Goal: Task Accomplishment & Management: Use online tool/utility

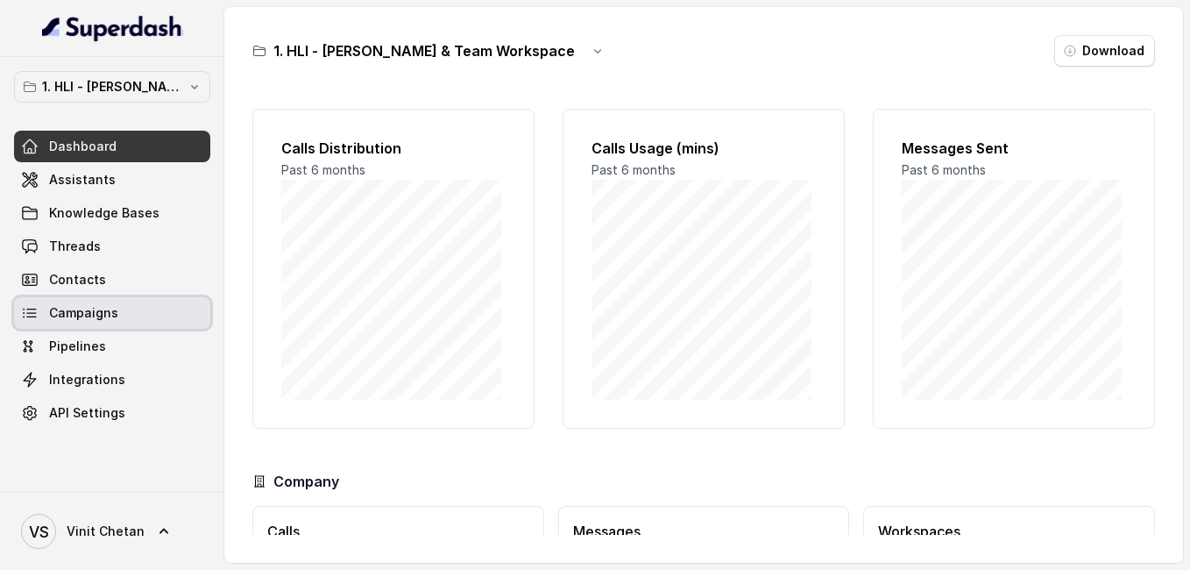
click at [123, 301] on link "Campaigns" at bounding box center [112, 313] width 196 height 32
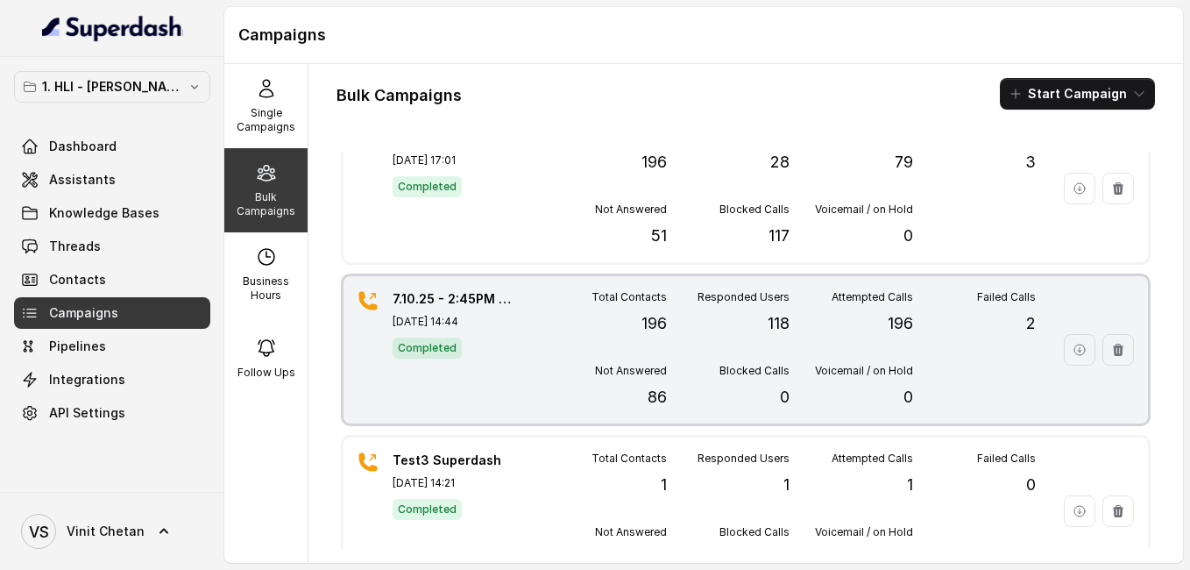
scroll to position [32, 0]
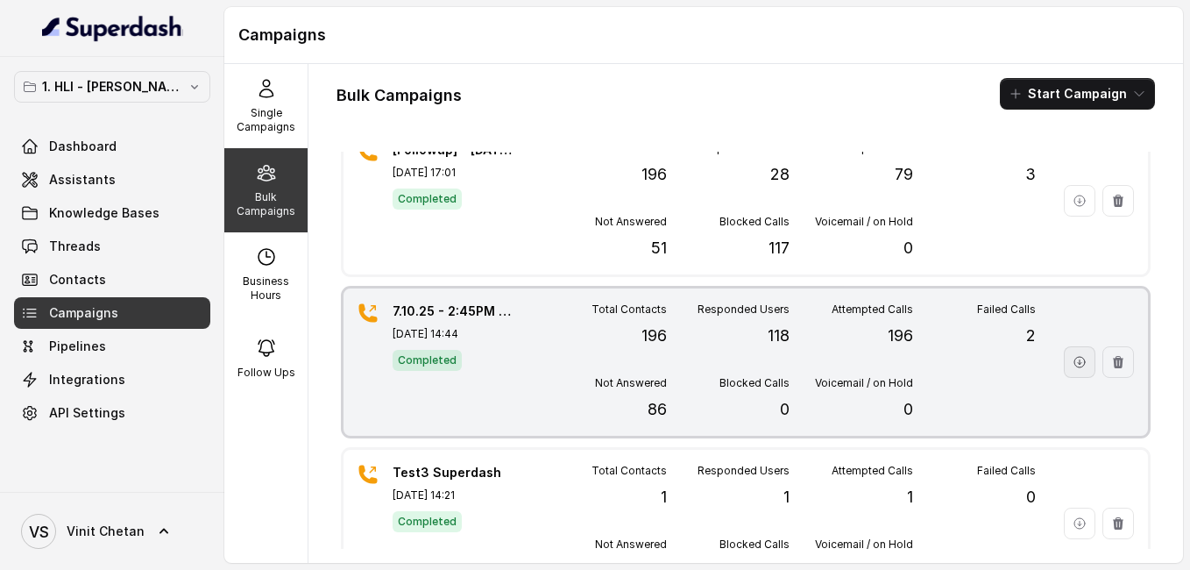
click at [1074, 365] on icon "button" at bounding box center [1079, 362] width 11 height 11
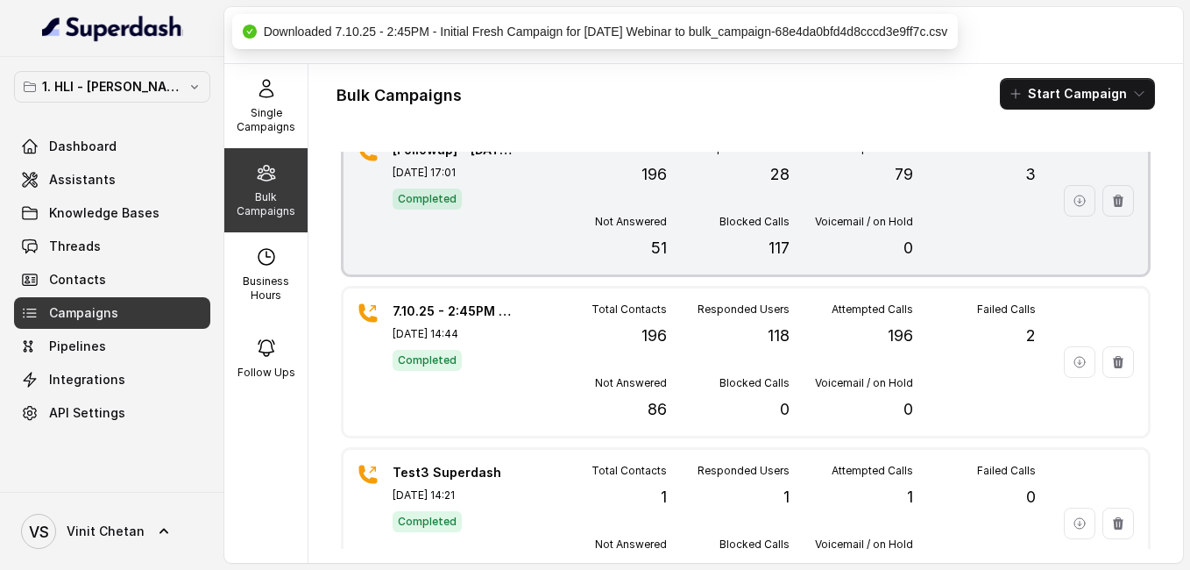
scroll to position [0, 0]
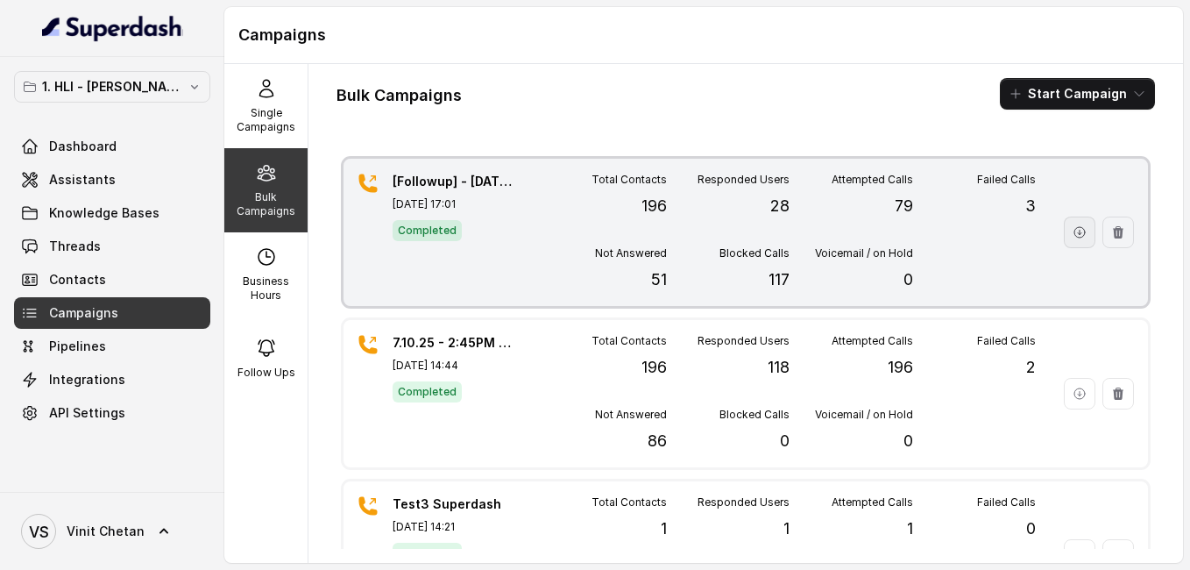
click at [1064, 224] on button "button" at bounding box center [1080, 232] width 32 height 32
